Goal: Task Accomplishment & Management: Manage account settings

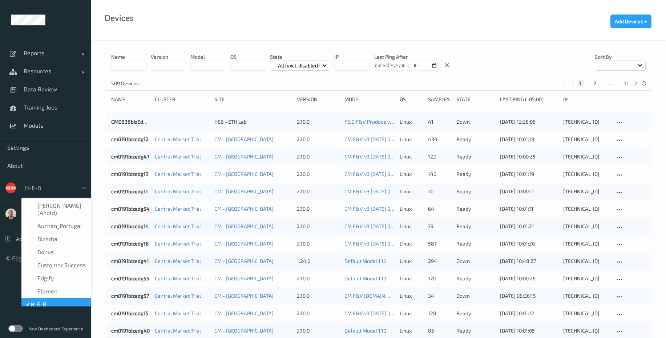
scroll to position [9, 0]
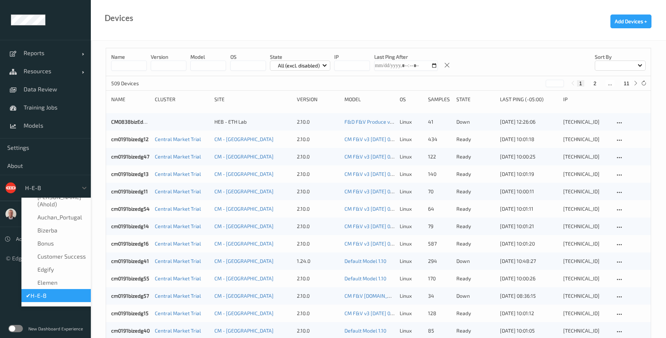
click at [20, 330] on label at bounding box center [15, 328] width 15 height 7
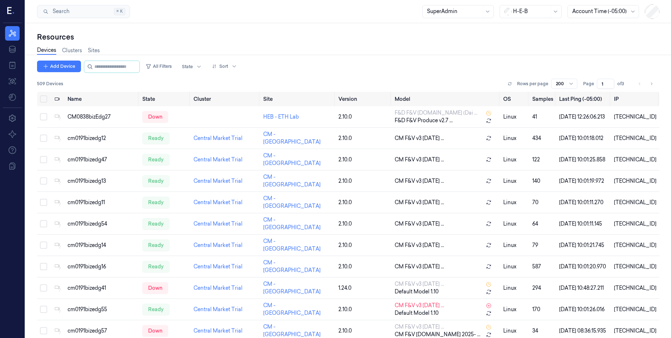
click at [18, 14] on div at bounding box center [12, 11] width 19 height 23
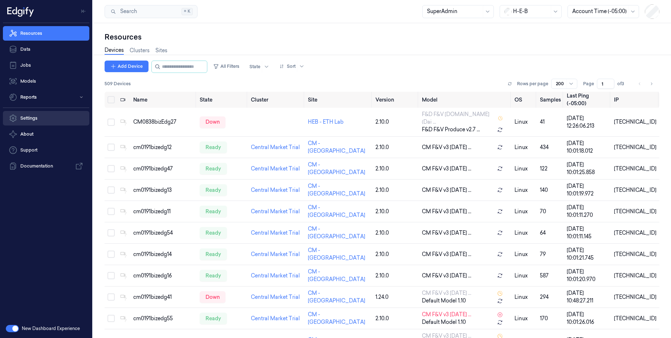
click at [32, 117] on link "Settings" at bounding box center [46, 118] width 86 height 15
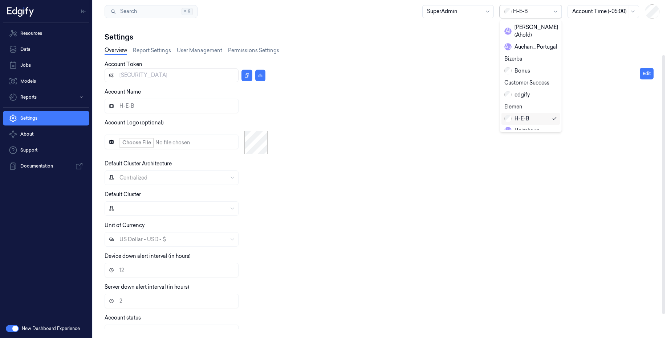
click at [523, 11] on div at bounding box center [531, 12] width 36 height 8
type input "wa"
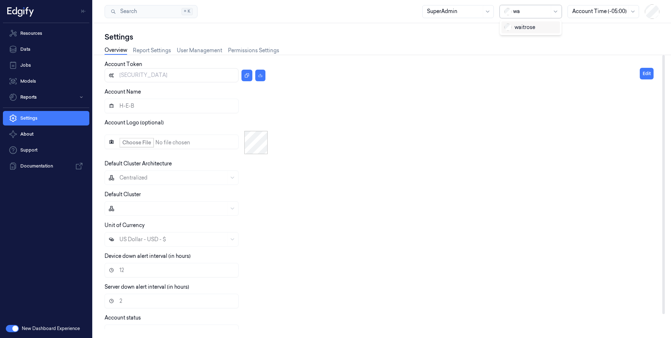
click at [534, 26] on div "waitrose" at bounding box center [519, 28] width 31 height 8
type input "eyJhbGciOiJIUzI1NiIsInR5cCI6IkpXVCJ9.eyJhY2NvdW50SWQiOjc5LCJyb2xlIjoiUk9MRV9BUE…"
type input "waitrose"
type input "24"
type input "Pilot"
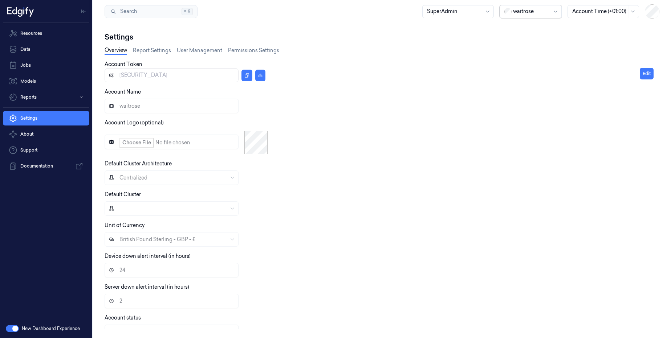
click at [506, 39] on div "Settings" at bounding box center [382, 37] width 555 height 10
click at [27, 121] on link "Settings" at bounding box center [46, 118] width 86 height 15
click at [155, 51] on link "Report Settings" at bounding box center [152, 50] width 38 height 8
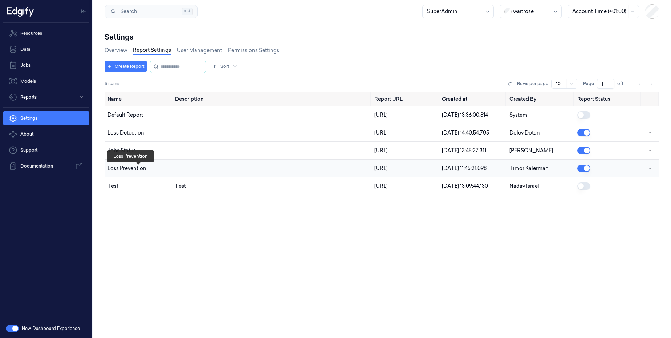
click at [149, 171] on div "Loss Prevention" at bounding box center [138, 169] width 62 height 8
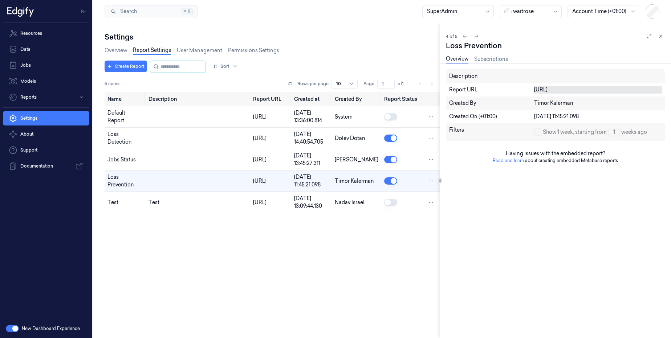
click at [594, 94] on div "https://reporting.production.edgify.ai/dashboard/222-loss-prevention-production" at bounding box center [598, 90] width 128 height 8
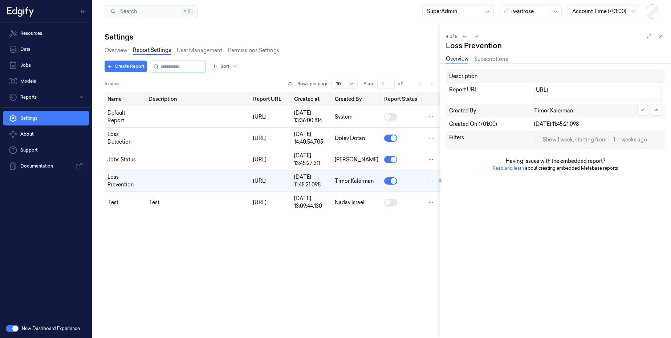
click at [594, 97] on textarea "https://reporting.production.edgify.ai/dashboard/222-loss-prevention-production" at bounding box center [598, 93] width 128 height 15
type textarea "https://reporting.production.edgify.ai/dashboard/222-loss-prevention-production"
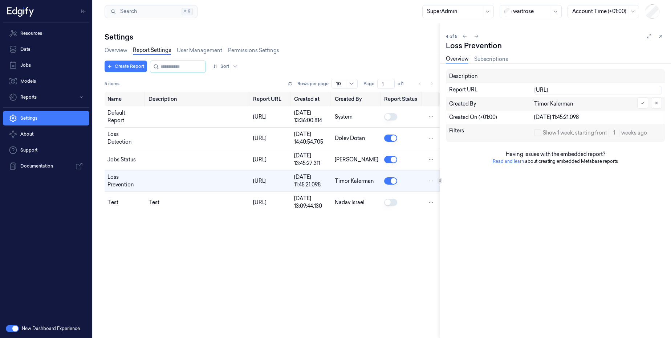
click at [244, 297] on div "Name Description Report URL Created at Created By Report Status Default Report …" at bounding box center [272, 212] width 335 height 241
click at [584, 94] on div "https://reporting.production.edgify.ai/dashboard/222-loss-prevention-production" at bounding box center [598, 90] width 128 height 8
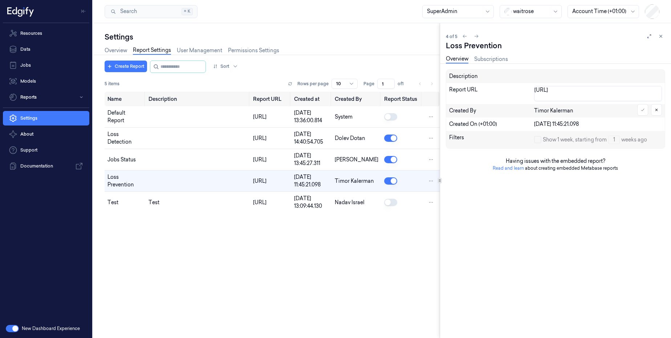
click at [584, 95] on textarea "https://reporting.production.edgify.ai/dashboard/222-loss-prevention-production" at bounding box center [598, 93] width 128 height 15
click at [621, 97] on textarea "https://reporting.production.edgify.ai/dashboard/222-loss-prevention-production" at bounding box center [598, 93] width 128 height 15
click at [622, 97] on textarea "https://reporting.production.edgify.ai/dashboard/222-loss-prevention-production" at bounding box center [598, 93] width 128 height 15
paste textarea "62-customer-report"
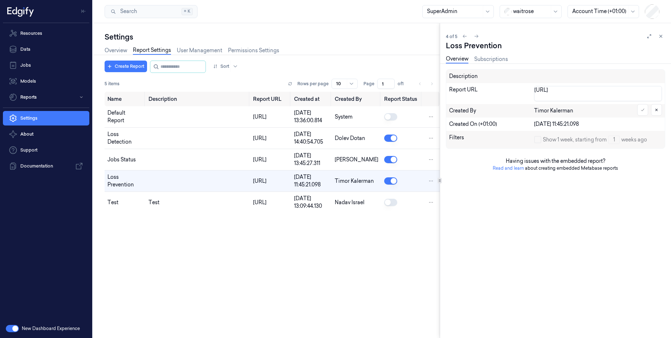
type textarea "https://reporting.production.edgify.ai/dashboard/262-customer-report"
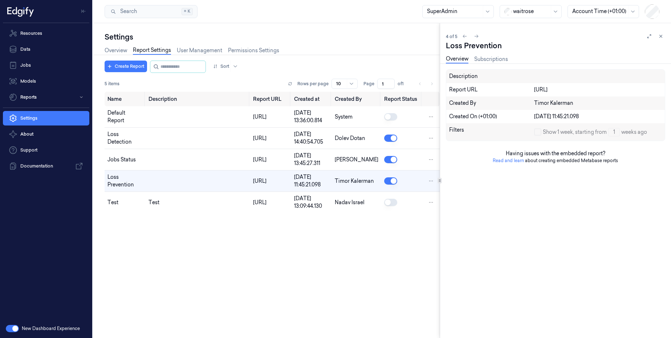
click at [636, 107] on div "Timor Kalerman" at bounding box center [598, 104] width 128 height 8
click at [253, 114] on div "https://reporting-embedded.production.edgify.ai/21" at bounding box center [270, 117] width 35 height 8
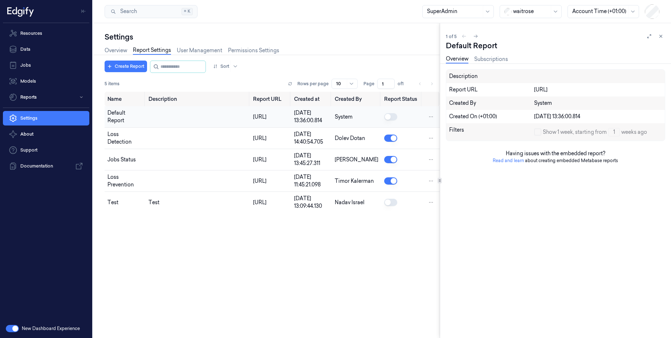
drag, startPoint x: 552, startPoint y: 92, endPoint x: 603, endPoint y: 91, distance: 51.2
click at [603, 91] on div "https://reporting-embedded.production.edgify.ai/21" at bounding box center [598, 90] width 128 height 8
copy div "reporting-embedded"
click at [253, 185] on div "https://reporting.production.edgify.ai/dashboard/222-loss-prevention-production" at bounding box center [270, 182] width 35 height 8
drag, startPoint x: 552, startPoint y: 89, endPoint x: 625, endPoint y: 90, distance: 72.6
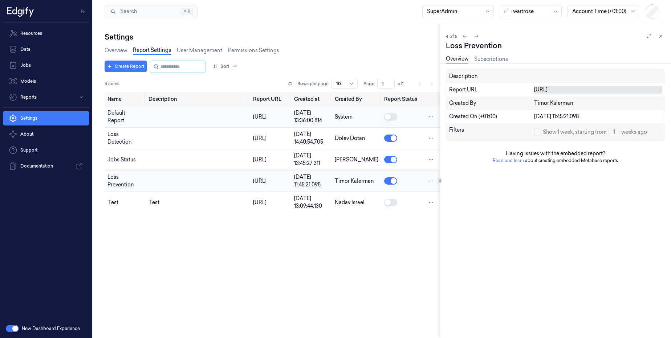
click at [625, 90] on div "https://reporting.production.edgify.ai/dashboard/222-loss-prevention-production" at bounding box center [598, 90] width 128 height 8
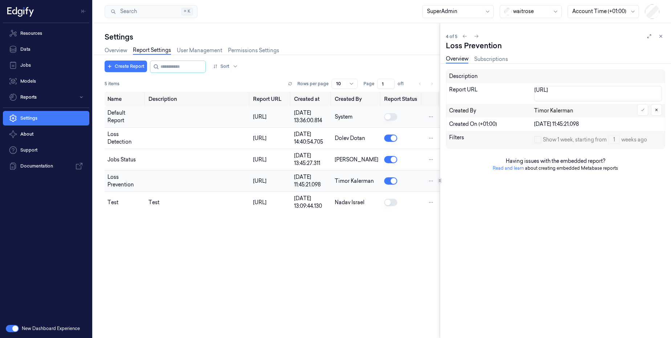
click at [566, 89] on textarea "https://reporting.production.edgify.ai/dashboard/222-loss-prevention-production" at bounding box center [598, 93] width 128 height 15
type textarea "https://reporting-embedded.production.edgify.ai/dashboard/222-loss-prevention-p…"
click at [642, 111] on icon at bounding box center [642, 110] width 3 height 2
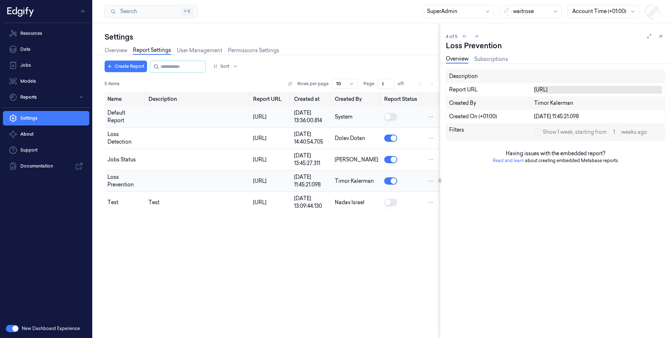
click at [633, 94] on div "https://reporting-embedded.production.edgify.ai/dashboard/222-loss-prevention-p…" at bounding box center [598, 90] width 128 height 8
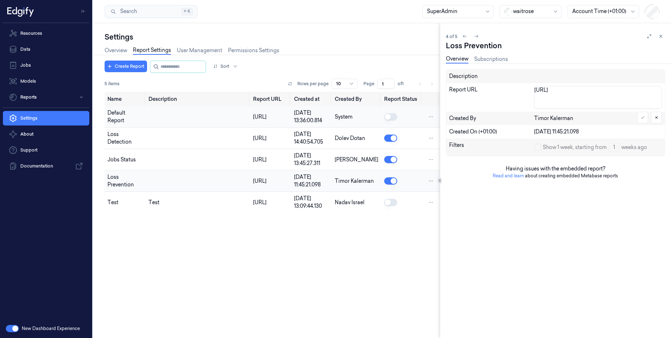
scroll to position [1, 0]
drag, startPoint x: 605, startPoint y: 106, endPoint x: 641, endPoint y: 99, distance: 37.3
click at [641, 99] on textarea "https://reporting-embedded.production.edgify.ai/dashboard/222-loss-prevention-p…" at bounding box center [598, 97] width 128 height 23
type textarea "https://reporting-embedded.production.edgify.ai/dashboard/262-customer-report?"
click at [644, 118] on icon at bounding box center [643, 117] width 4 height 4
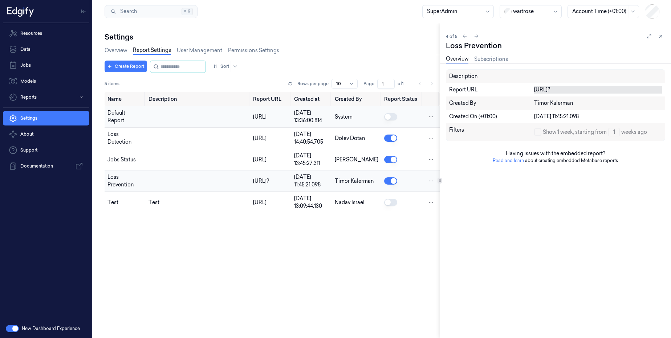
click at [637, 94] on div "https://reporting-embedded.production.edgify.ai/dashboard/262-customer-report?" at bounding box center [598, 90] width 128 height 8
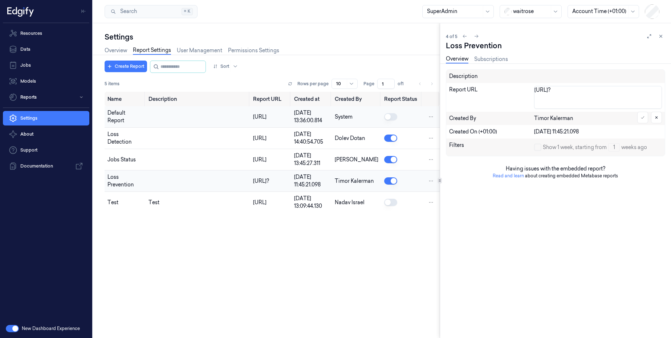
click at [637, 100] on textarea "https://reporting-embedded.production.edgify.ai/dashboard/262-customer-report?" at bounding box center [598, 97] width 128 height 23
click at [617, 104] on textarea "https://reporting-embedded.production.edgify.ai/dashboard/262-customer-report?" at bounding box center [598, 97] width 128 height 23
type textarea "https://reporting-embedded.production.edgify.ai/dashboard/262-customer-report"
click at [641, 116] on icon at bounding box center [643, 117] width 4 height 4
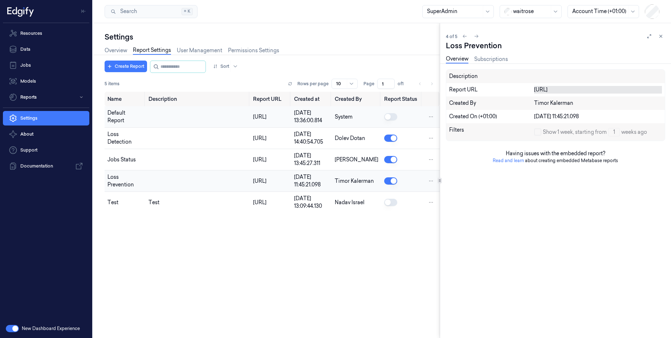
click at [515, 296] on div "Description Report URL https://reporting-embedded.production.edgify.ai/dashboar…" at bounding box center [555, 203] width 219 height 269
click at [44, 37] on link "Resources" at bounding box center [46, 33] width 86 height 15
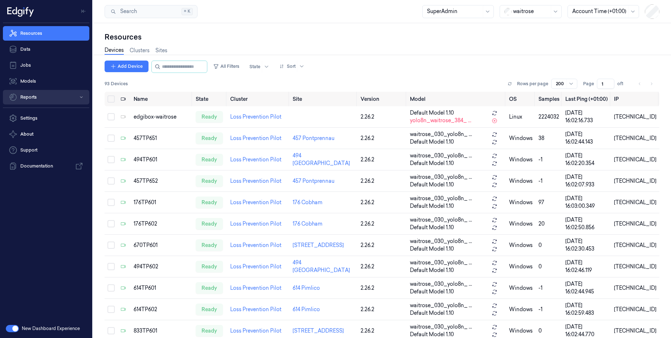
click at [62, 100] on button "Reports" at bounding box center [46, 97] width 86 height 15
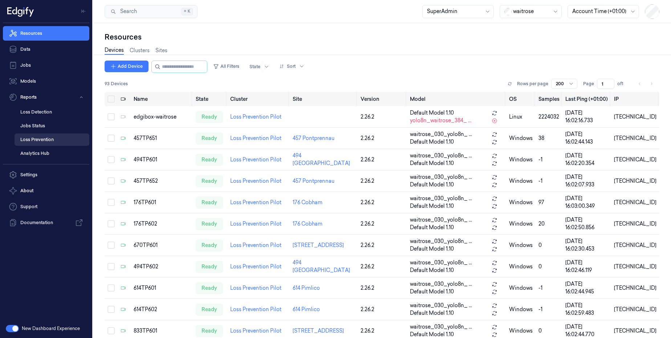
click at [53, 143] on link "Loss Prevention" at bounding box center [52, 140] width 75 height 12
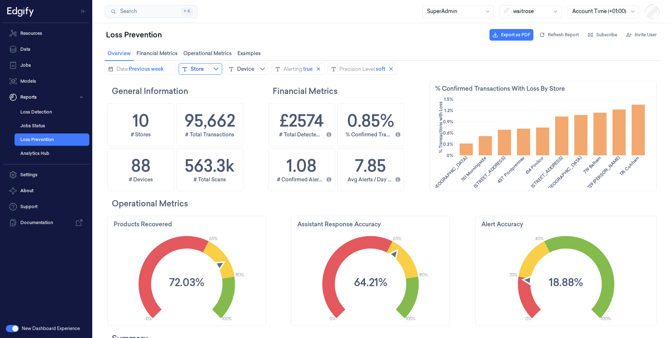
click at [213, 68] on button "Store" at bounding box center [201, 69] width 44 height 12
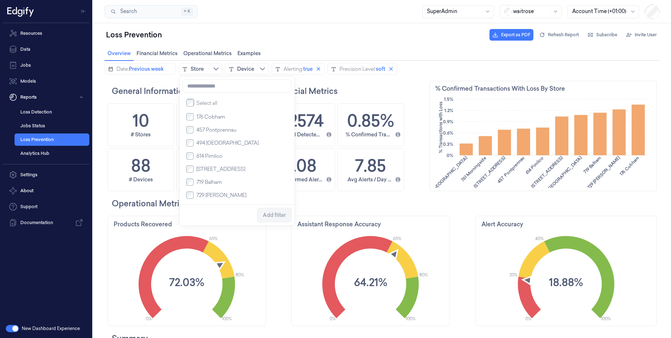
scroll to position [39, 0]
click at [251, 72] on div "Device" at bounding box center [245, 68] width 17 height 7
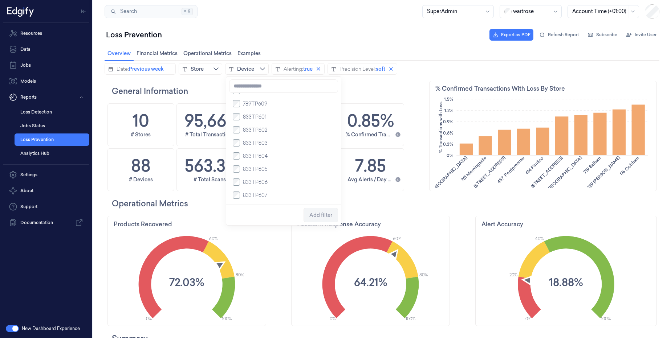
scroll to position [0, 0]
click at [410, 38] on div "Loss Prevention Export as PDF Refresh Report Subscribe Invite User" at bounding box center [382, 34] width 555 height 17
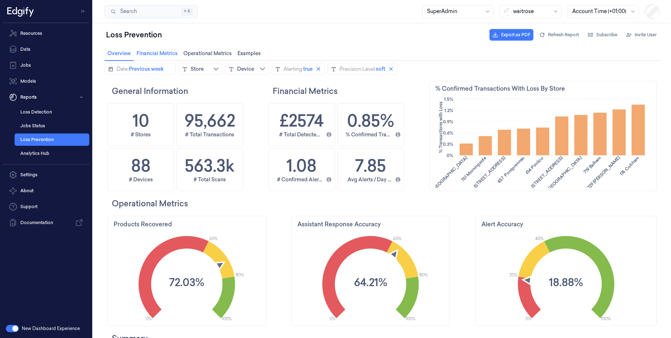
click at [164, 53] on span "Financial Metrics Financial Metrics" at bounding box center [156, 53] width 45 height 9
